Goal: Contribute content: Contribute content

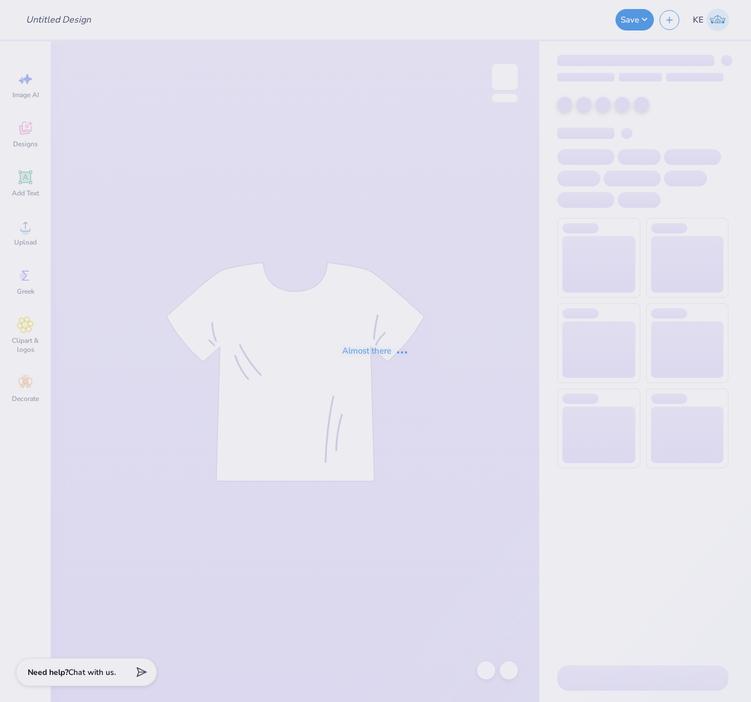
type input "General merch"
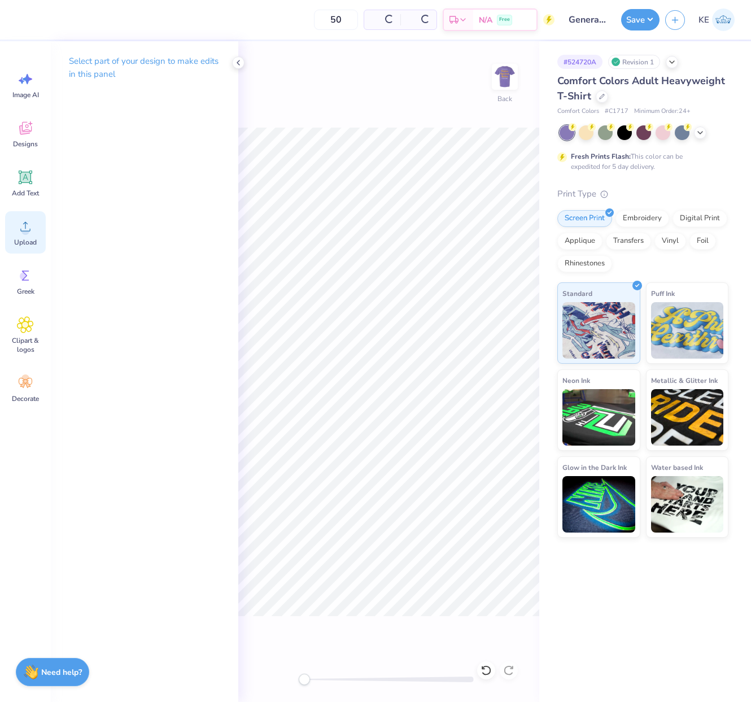
click at [24, 241] on span "Upload" at bounding box center [25, 242] width 23 height 9
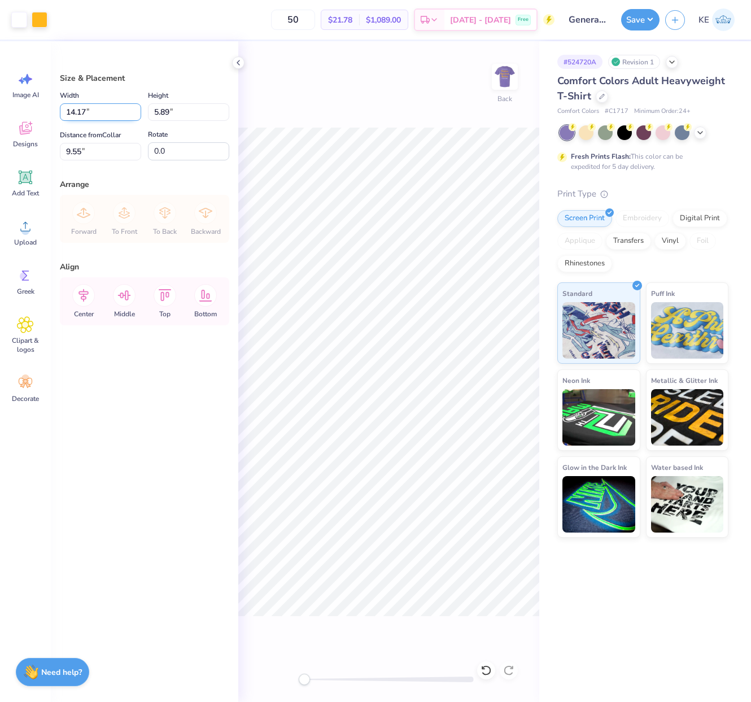
click at [65, 111] on input "14.17" at bounding box center [100, 112] width 81 height 18
type input "12.00"
type input "4.98"
type input "3.00"
click at [644, 10] on button "Save" at bounding box center [640, 17] width 38 height 21
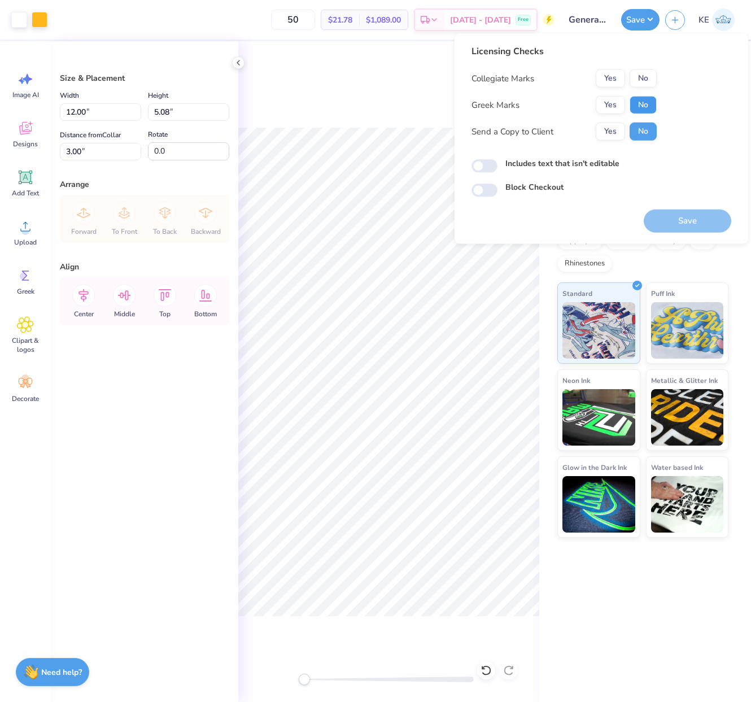
click at [650, 103] on button "No" at bounding box center [643, 105] width 27 height 18
click at [644, 76] on button "No" at bounding box center [643, 78] width 27 height 18
click at [694, 219] on button "Save" at bounding box center [688, 221] width 88 height 23
click at [382, 113] on div "Back" at bounding box center [388, 371] width 301 height 661
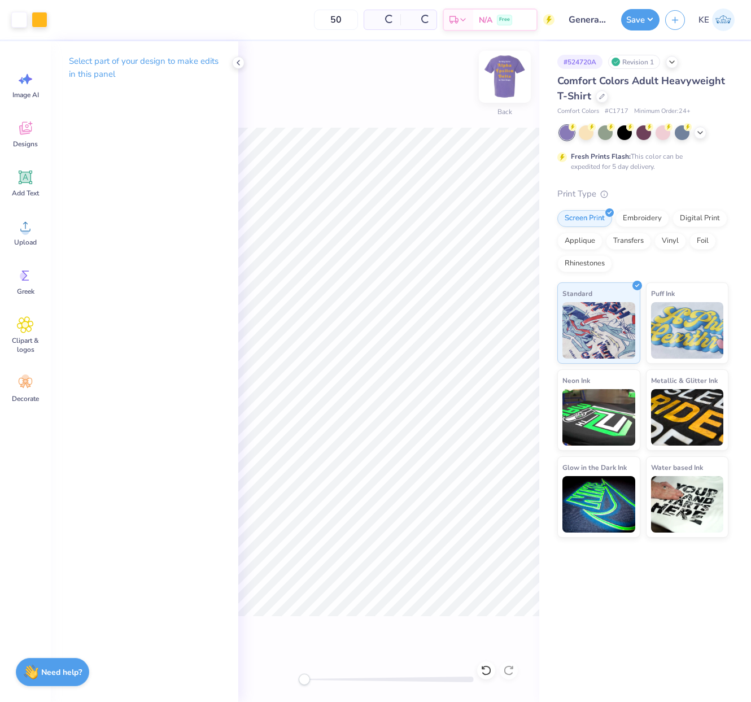
click at [510, 82] on img at bounding box center [504, 76] width 45 height 45
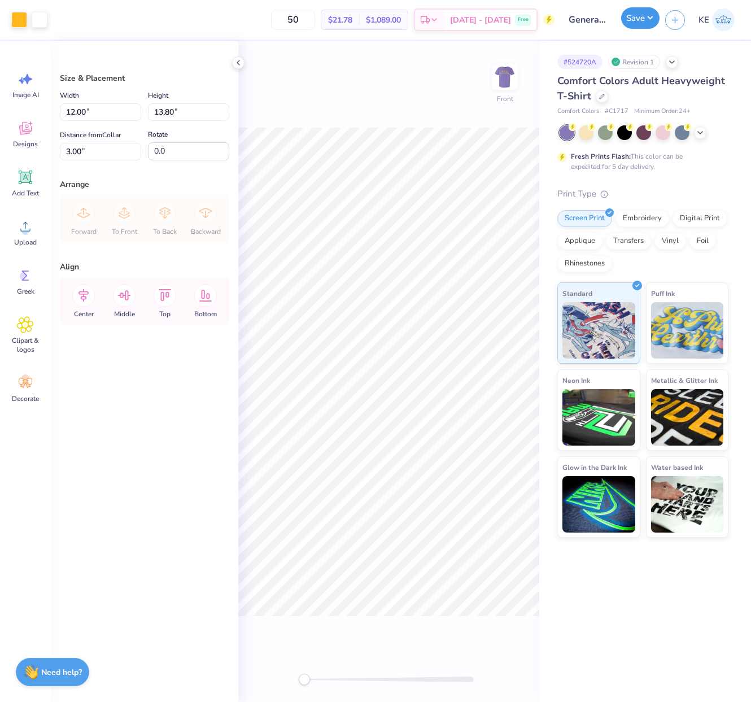
click at [650, 19] on button "Save" at bounding box center [640, 17] width 38 height 21
click at [644, 13] on button "Save" at bounding box center [640, 17] width 38 height 21
